Goal: Task Accomplishment & Management: Use online tool/utility

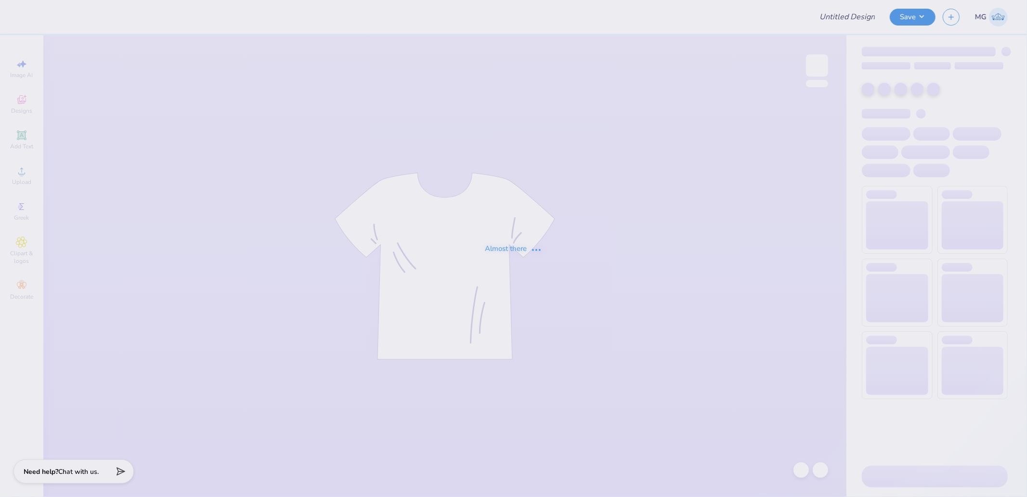
type input "Boulder Sig Tau Rush F25"
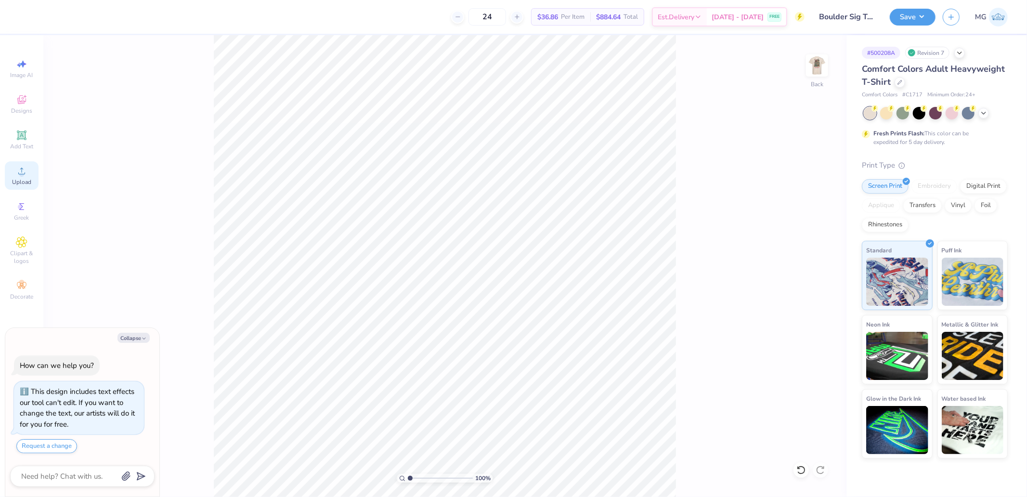
click at [28, 173] on div "Upload" at bounding box center [22, 175] width 34 height 28
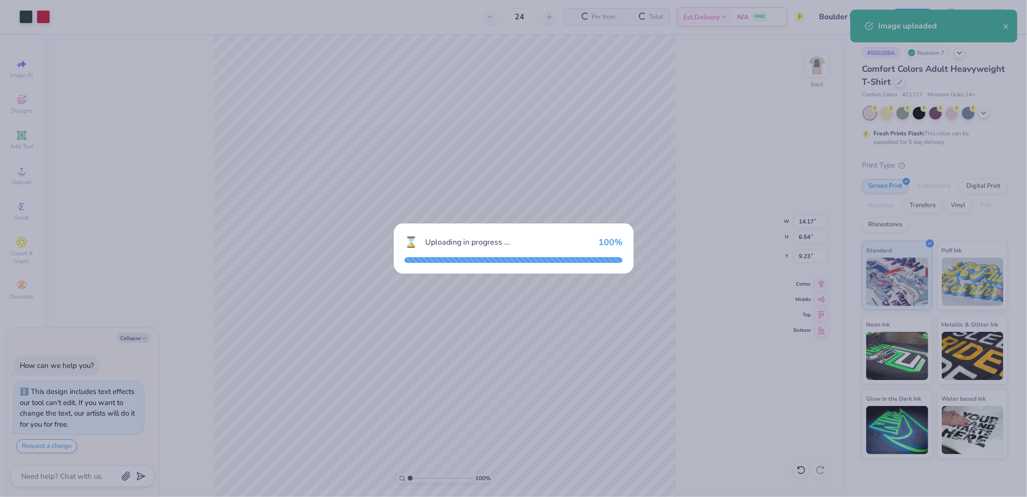
type textarea "x"
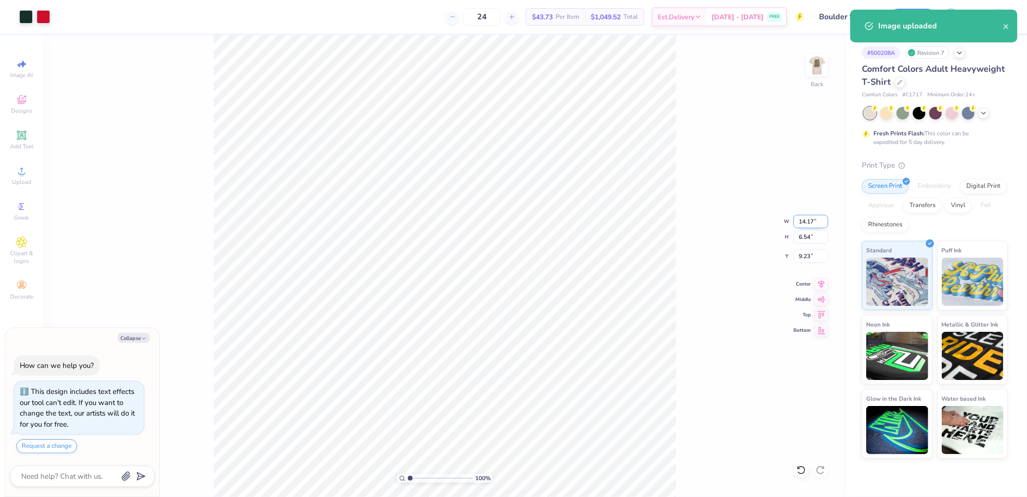
click at [802, 222] on input "14.17" at bounding box center [810, 221] width 35 height 13
type input "10"
type textarea "x"
type input "10.00"
type input "4.62"
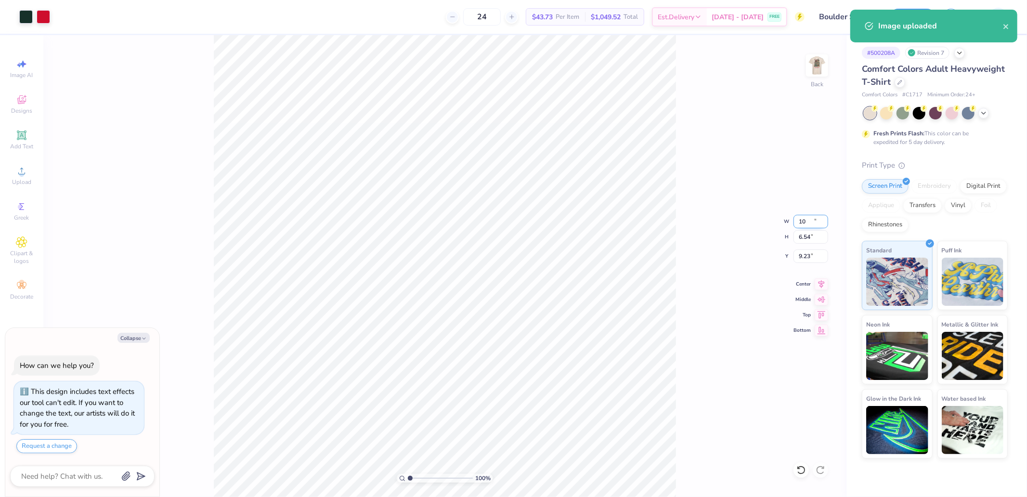
type input "10.19"
click at [816, 314] on icon at bounding box center [821, 314] width 13 height 12
type textarea "x"
click at [811, 254] on input "0.50" at bounding box center [810, 255] width 35 height 13
type input "3"
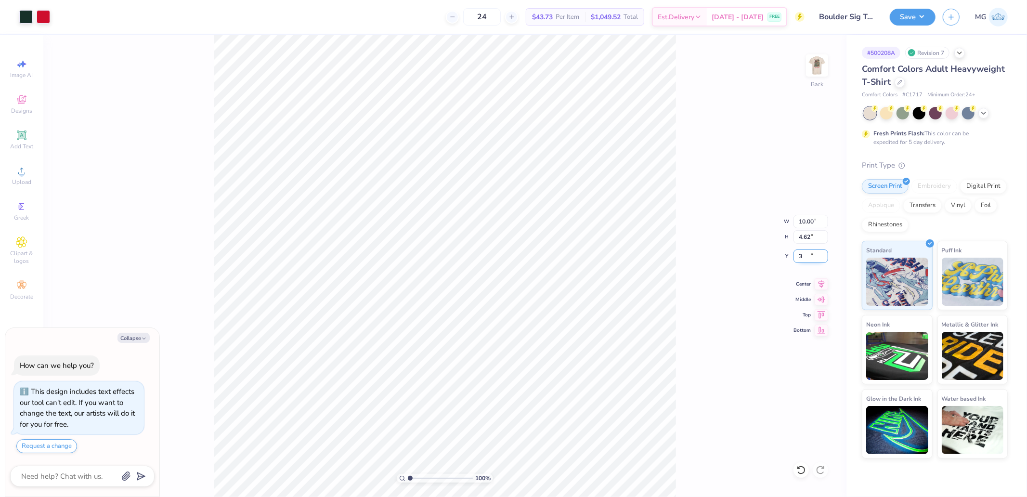
type textarea "x"
type input "3.00"
click at [822, 60] on img at bounding box center [817, 65] width 39 height 39
click at [23, 173] on circle at bounding box center [21, 173] width 5 height 5
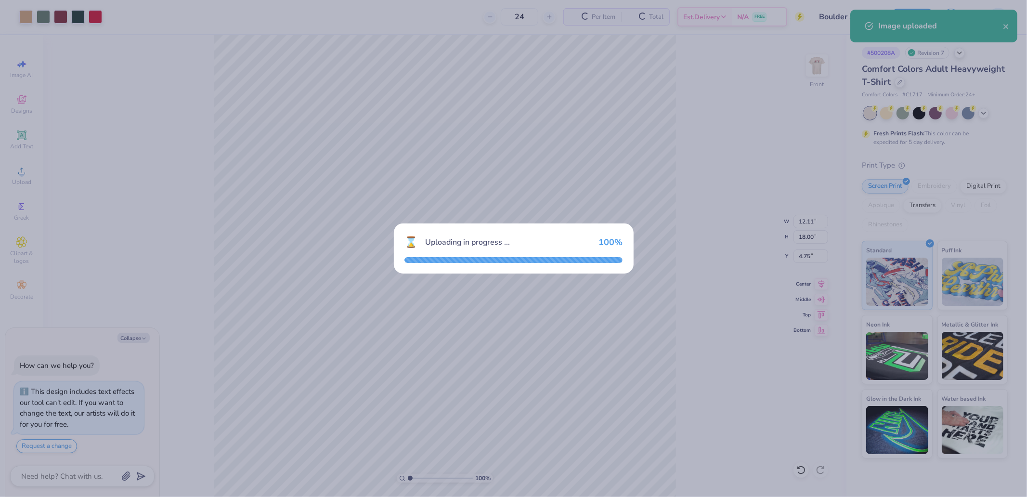
type textarea "x"
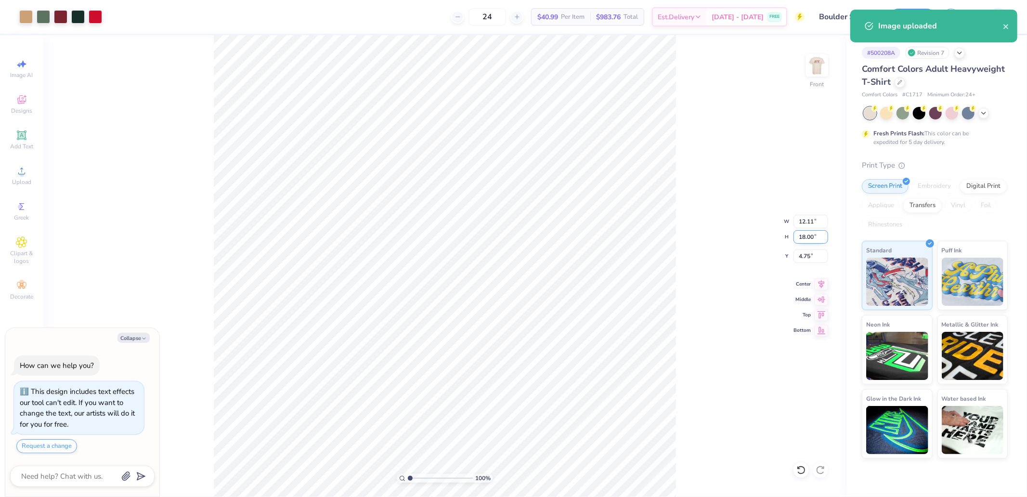
click at [814, 238] on input "18.00" at bounding box center [810, 236] width 35 height 13
type input "15"
type textarea "x"
type input "10.09"
type input "15.00"
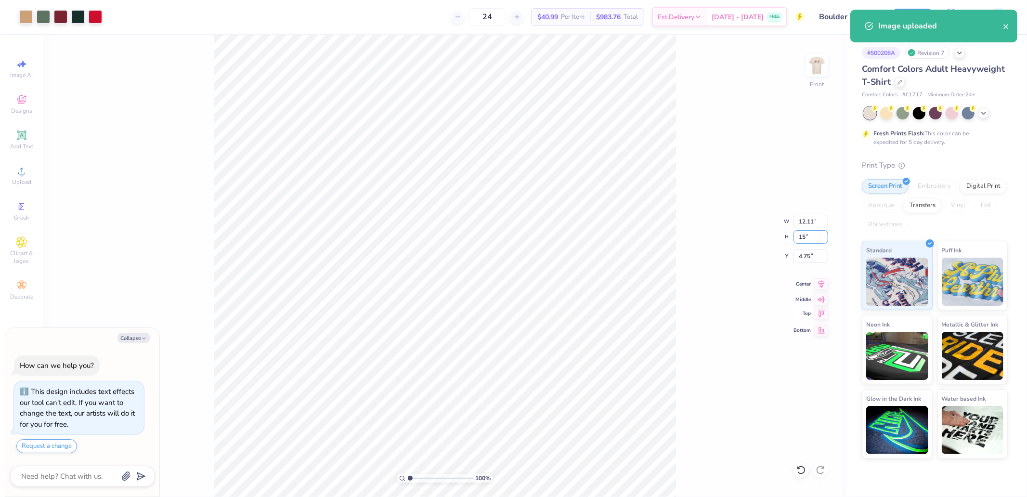
type input "6.25"
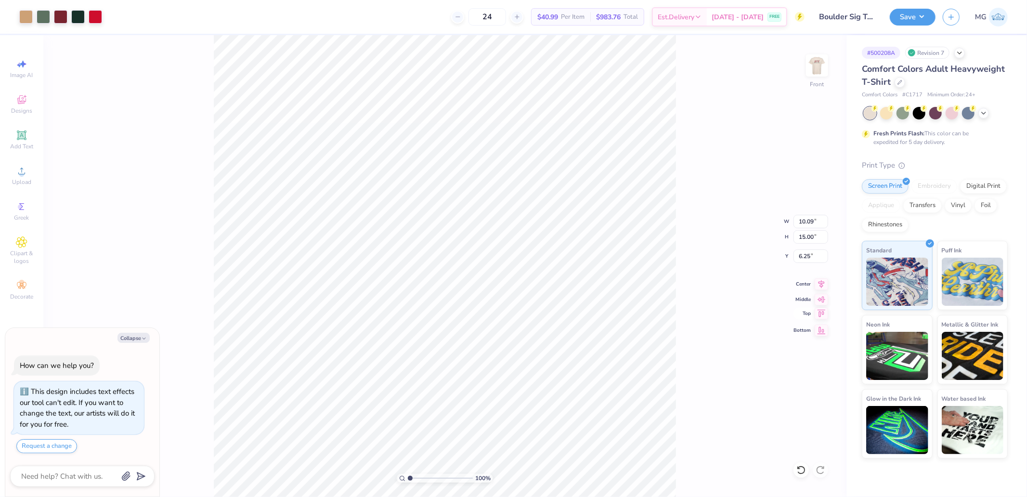
click at [821, 314] on icon at bounding box center [821, 314] width 13 height 12
type textarea "x"
click at [806, 252] on input "0.50" at bounding box center [810, 255] width 35 height 13
type input "3"
type textarea "x"
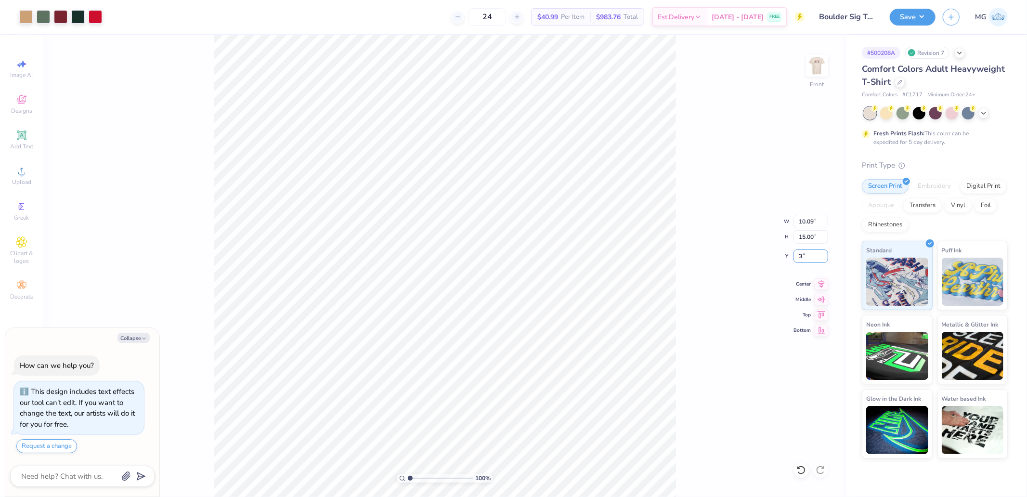
type input "3.00"
click at [735, 107] on div "100 % Front W 10.09 10.09 " H 15.00 15.00 " Y 3.00 3.00 " Center Middle Top Bot…" at bounding box center [444, 266] width 803 height 462
click at [817, 64] on img at bounding box center [817, 65] width 39 height 39
click at [819, 67] on img at bounding box center [817, 65] width 39 height 39
click at [922, 16] on button "Save" at bounding box center [913, 15] width 46 height 17
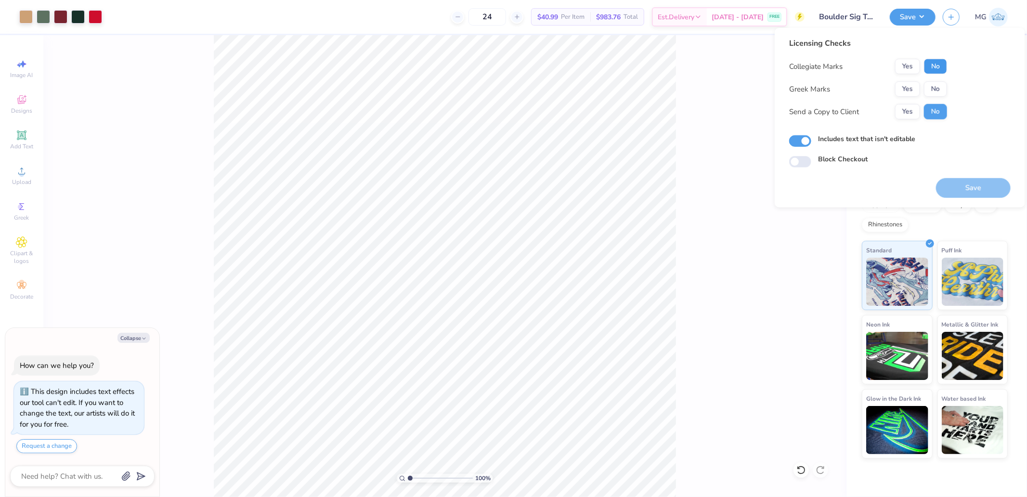
click at [932, 66] on button "No" at bounding box center [935, 66] width 23 height 15
click at [908, 87] on button "Yes" at bounding box center [907, 88] width 25 height 15
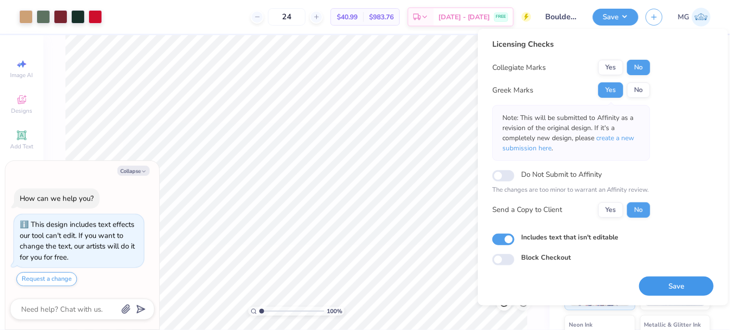
click at [665, 289] on button "Save" at bounding box center [676, 286] width 75 height 20
type textarea "x"
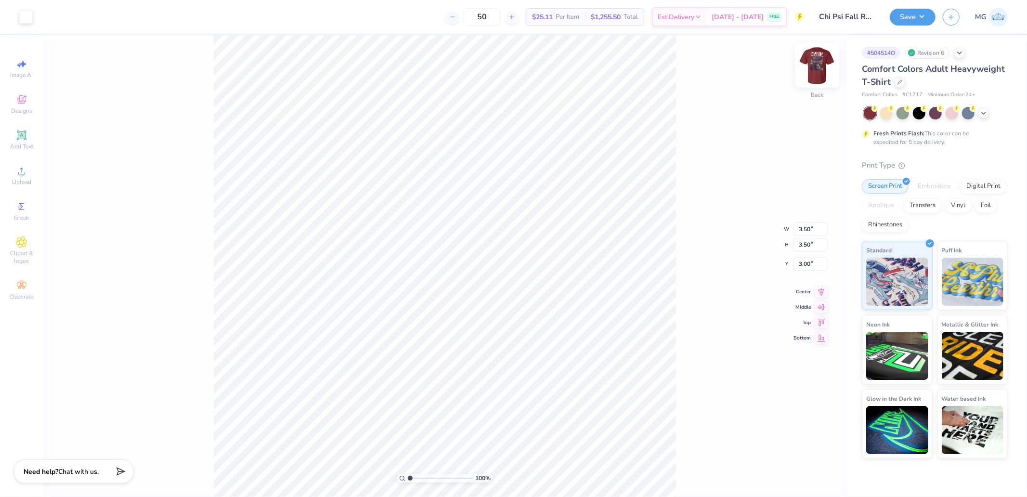
click at [813, 78] on div "Back" at bounding box center [817, 71] width 22 height 34
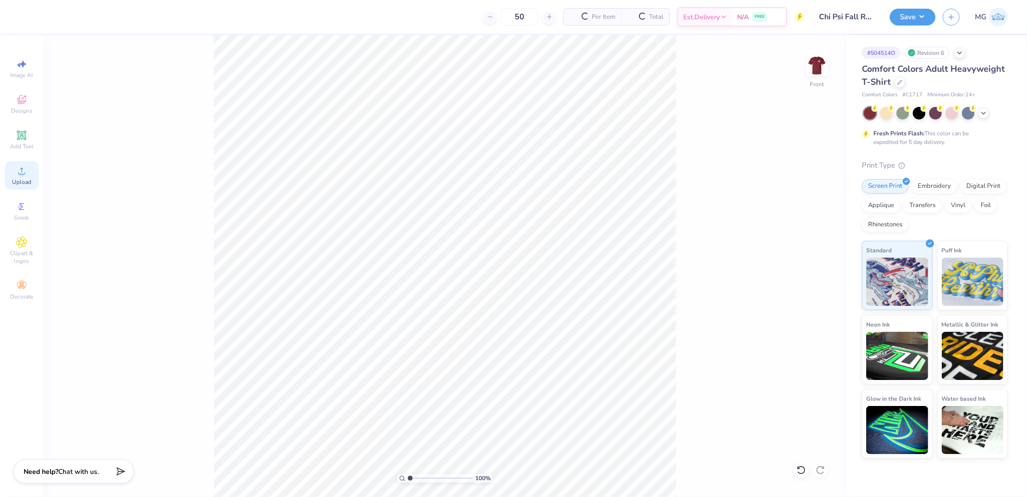
click at [27, 175] on div "Upload" at bounding box center [22, 175] width 34 height 28
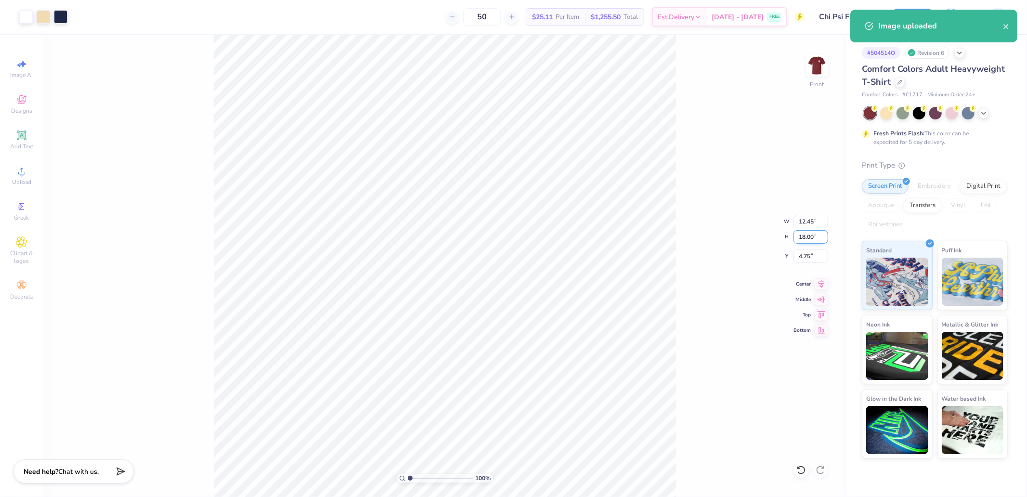
click at [809, 234] on input "18.00" at bounding box center [810, 236] width 35 height 13
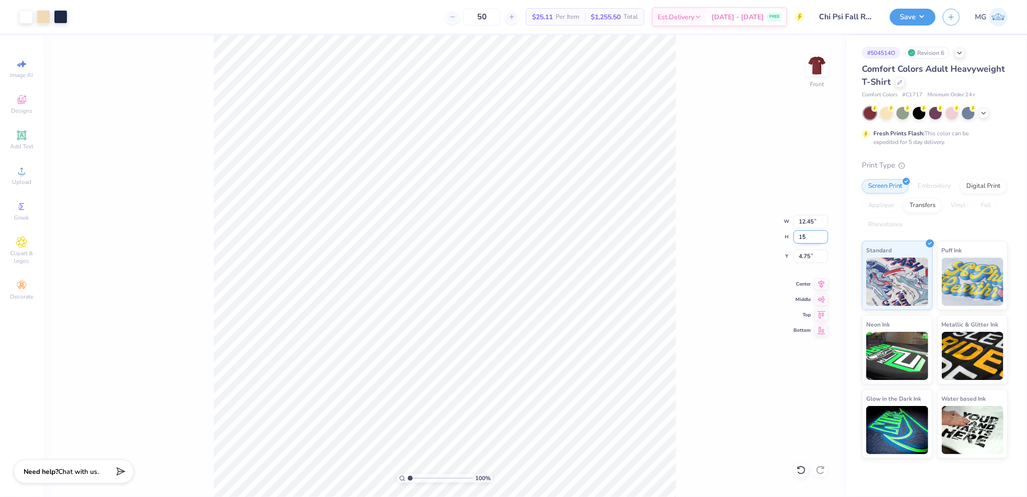
type input "15"
type input "10.38"
type input "15.00"
click at [811, 260] on input "6.25" at bounding box center [810, 255] width 35 height 13
type input "3.00"
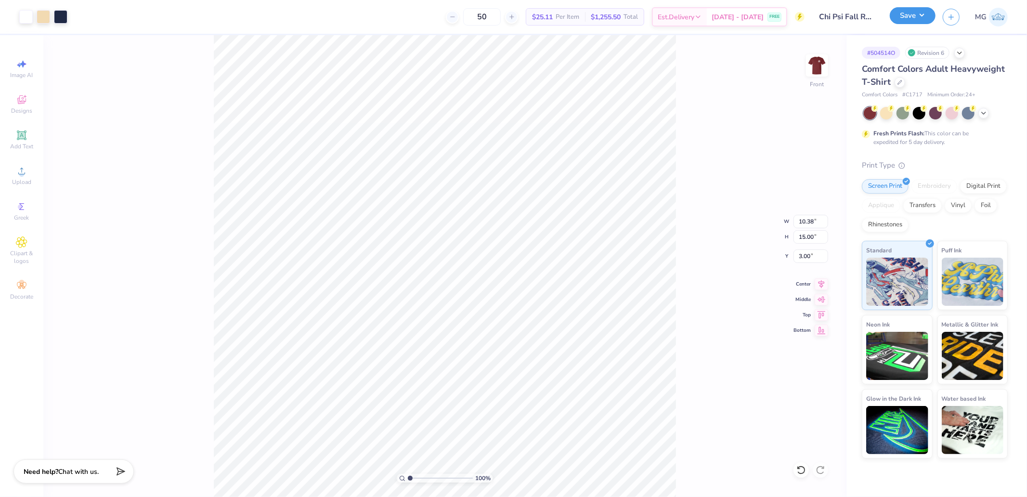
click at [918, 13] on button "Save" at bounding box center [913, 15] width 46 height 17
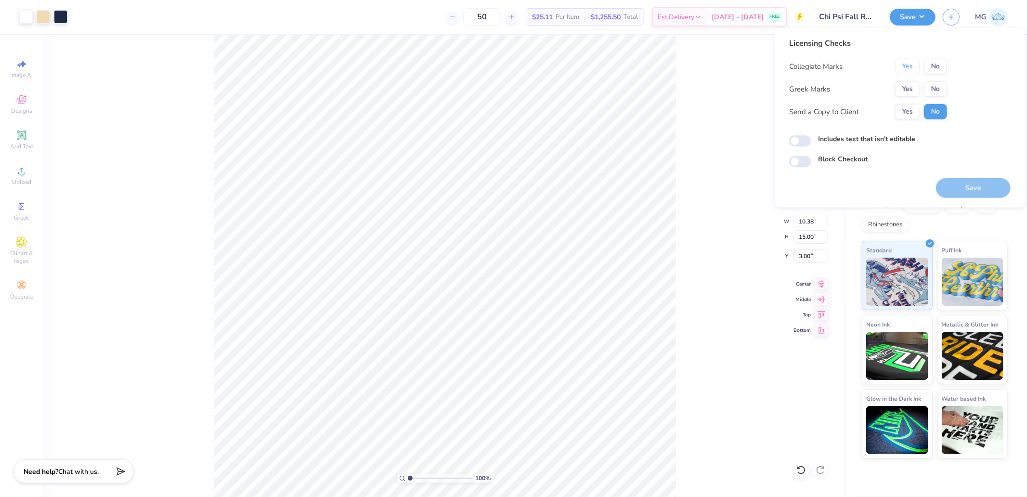
drag, startPoint x: 911, startPoint y: 64, endPoint x: 913, endPoint y: 79, distance: 15.0
click at [911, 64] on button "Yes" at bounding box center [907, 66] width 25 height 15
click at [913, 87] on button "Yes" at bounding box center [907, 88] width 25 height 15
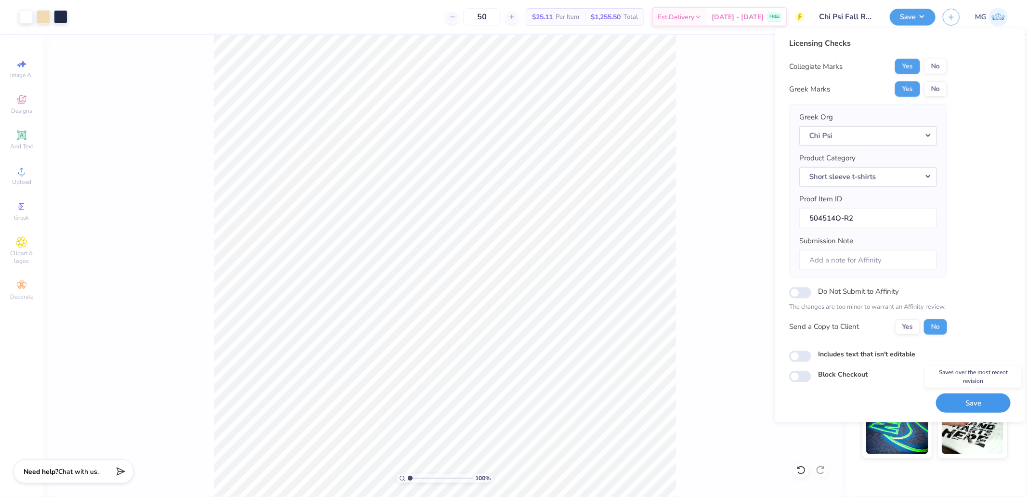
click at [967, 402] on button "Save" at bounding box center [973, 403] width 75 height 20
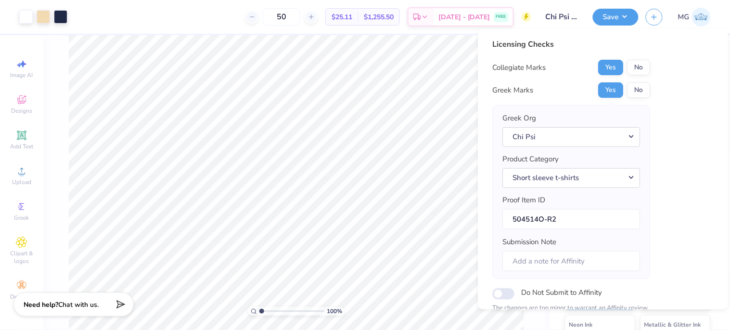
scroll to position [114, 0]
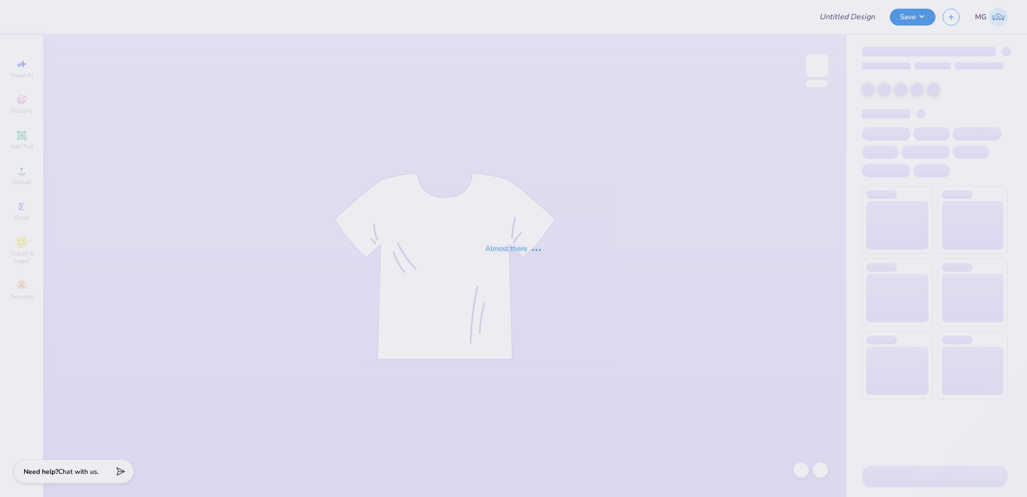
type input "Bear Sweatshirt"
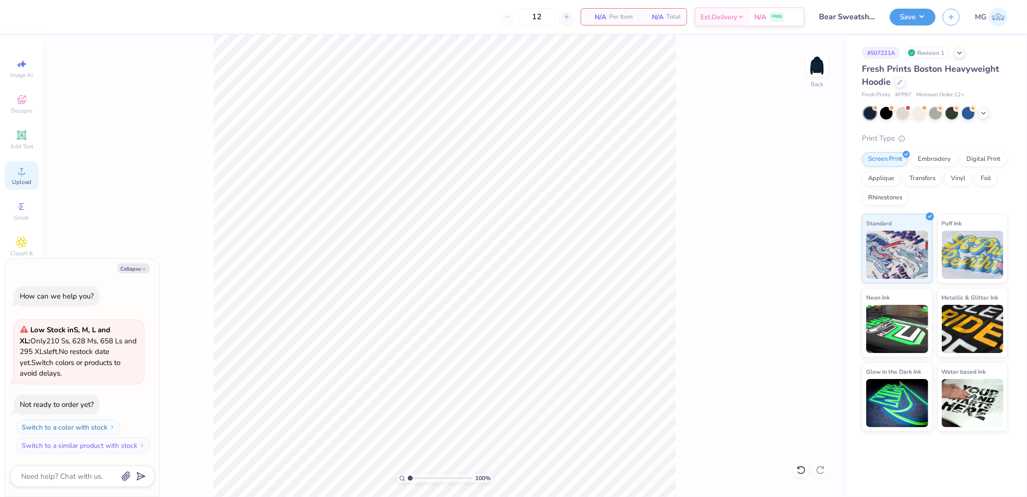
click at [23, 170] on icon at bounding box center [22, 171] width 12 height 12
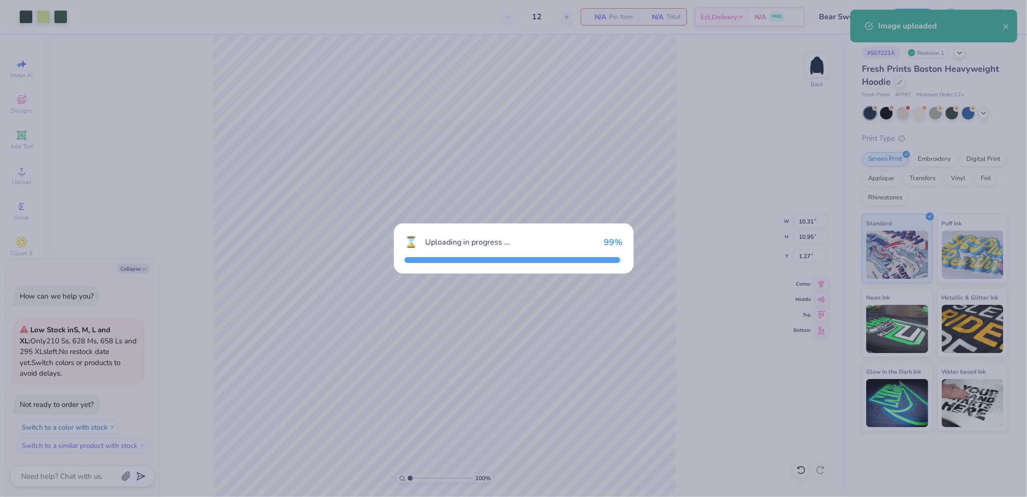
type textarea "x"
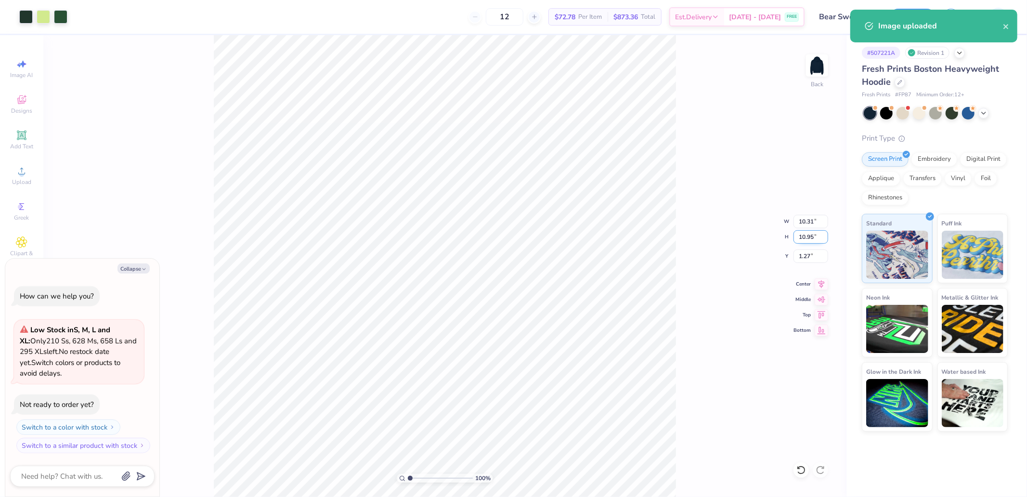
click at [812, 237] on input "10.95" at bounding box center [810, 236] width 35 height 13
type input "4"
type textarea "x"
type input "3.76"
type input "4.00"
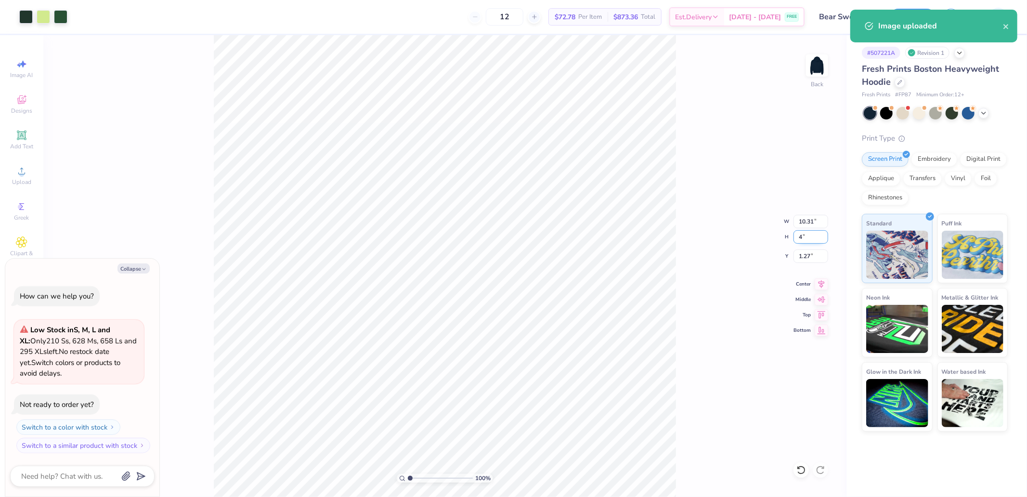
type input "4.75"
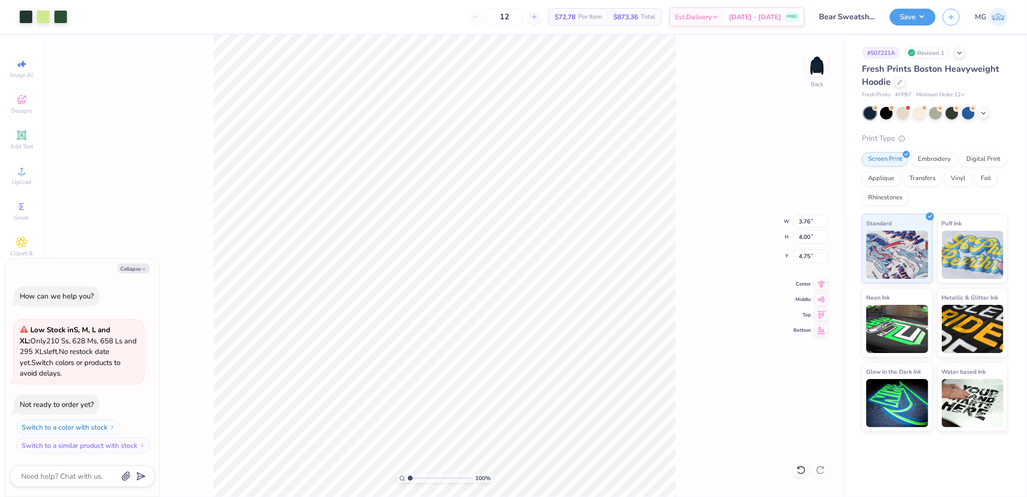
type textarea "x"
type input "3.00"
click at [920, 2] on div "Save MG" at bounding box center [958, 17] width 137 height 34
click at [917, 21] on button "Save" at bounding box center [913, 15] width 46 height 17
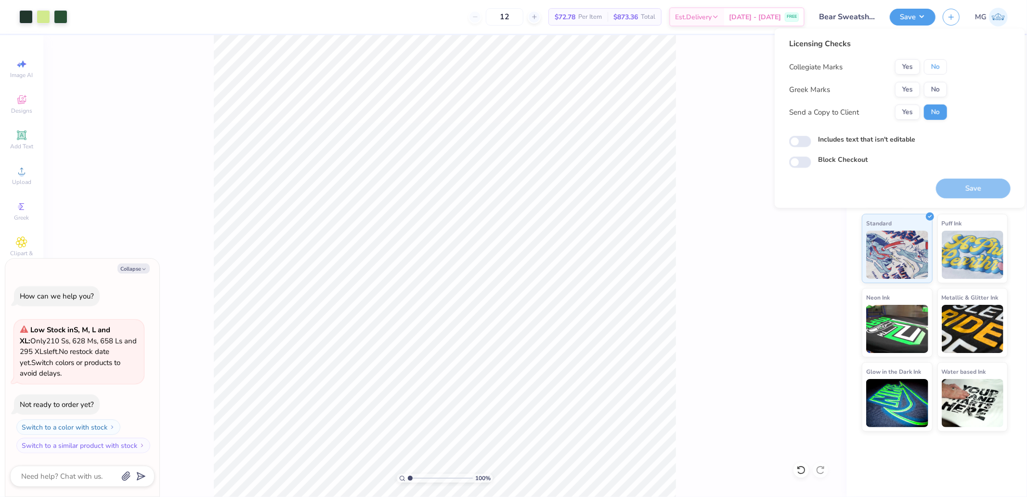
drag, startPoint x: 927, startPoint y: 68, endPoint x: 935, endPoint y: 76, distance: 11.6
click at [928, 68] on button "No" at bounding box center [935, 66] width 23 height 15
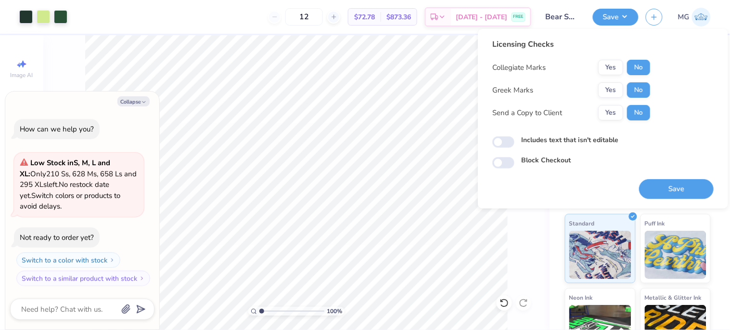
click at [670, 186] on button "Save" at bounding box center [676, 189] width 75 height 20
type textarea "x"
